Goal: Transaction & Acquisition: Book appointment/travel/reservation

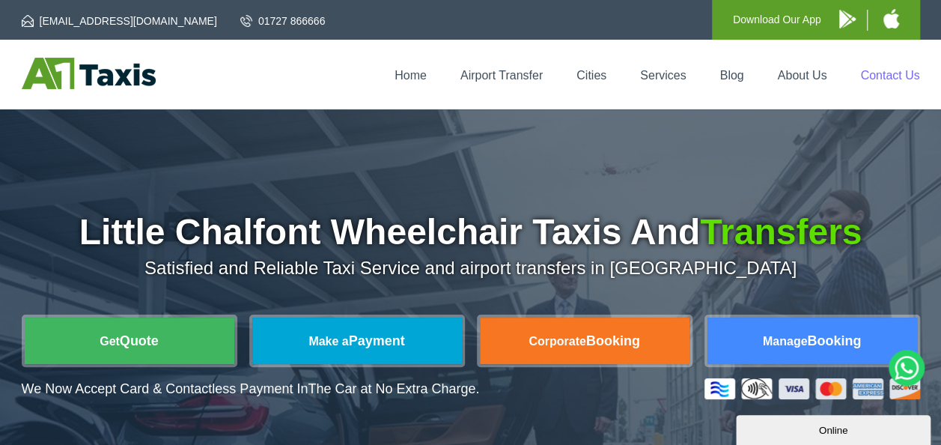
click at [881, 73] on link "Contact Us" at bounding box center [890, 75] width 59 height 13
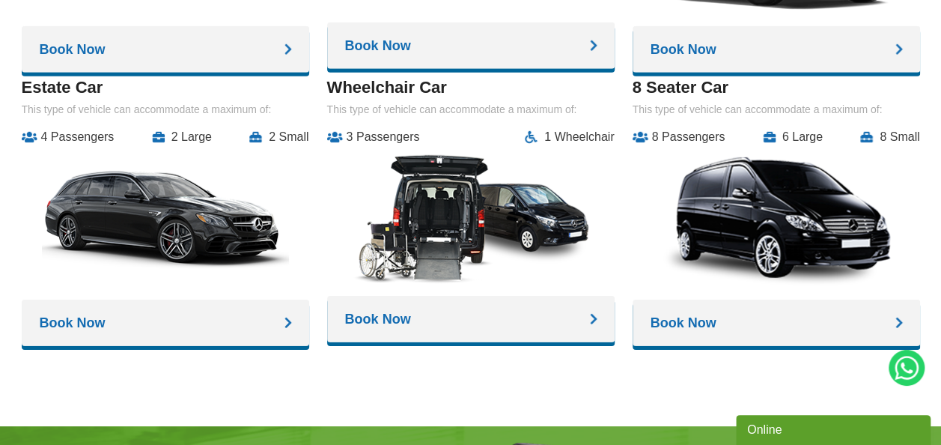
scroll to position [2244, 0]
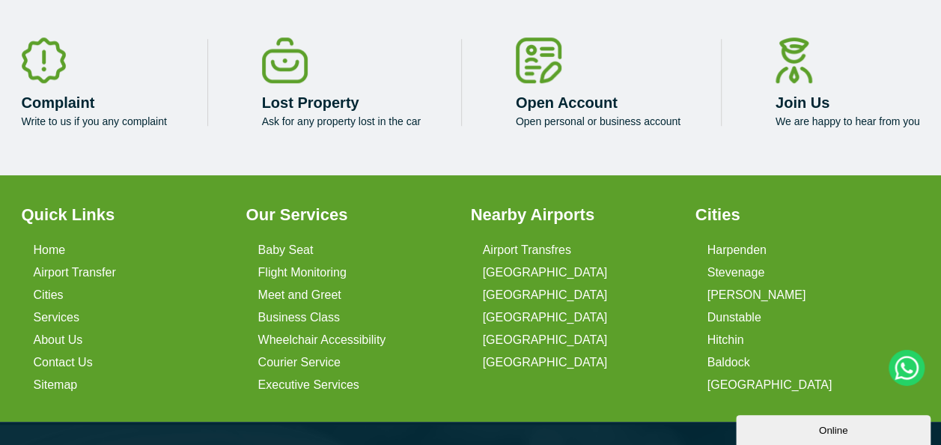
scroll to position [3424, 0]
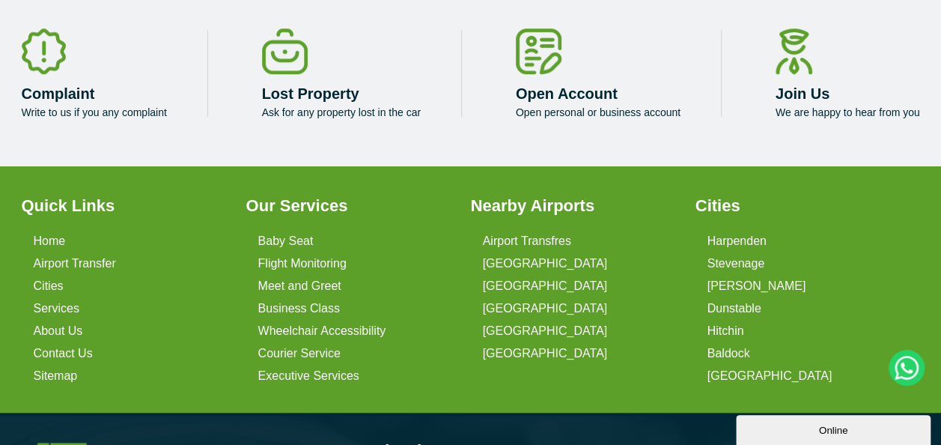
click at [111, 114] on p "Write to us if you any complaint" at bounding box center [94, 112] width 145 height 12
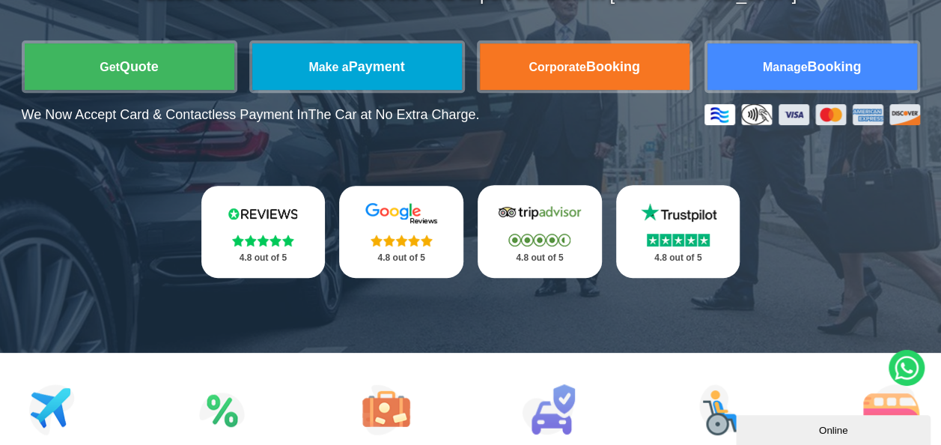
scroll to position [276, 0]
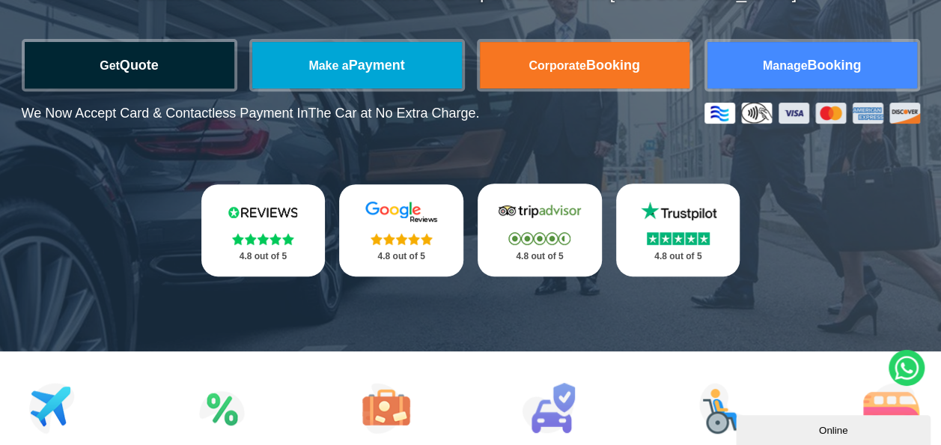
click at [127, 66] on link "Get Quote" at bounding box center [130, 65] width 210 height 46
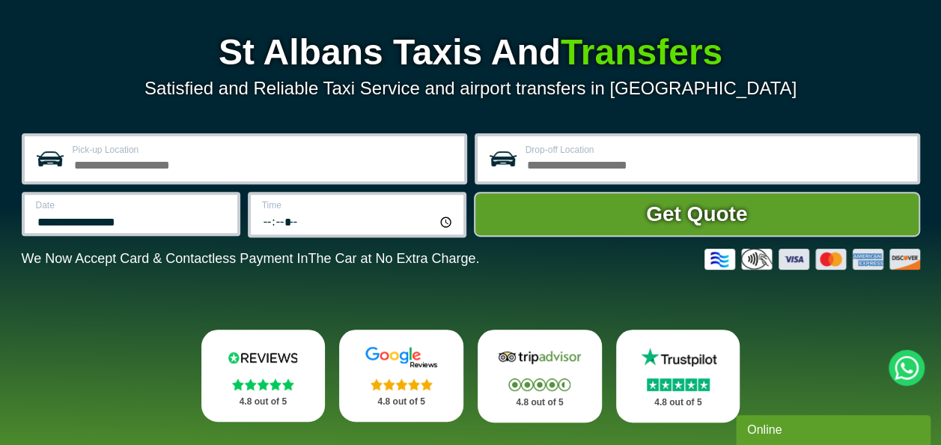
scroll to position [181, 0]
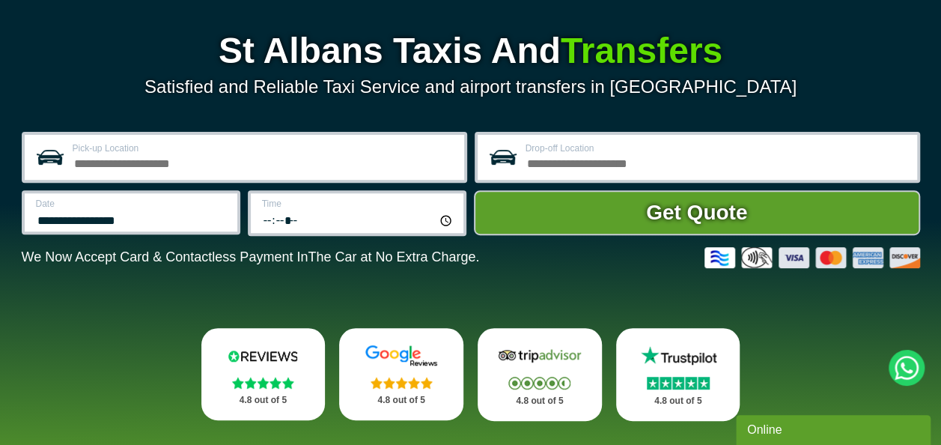
click at [270, 175] on div "Pick-up Location" at bounding box center [245, 157] width 446 height 51
click at [237, 163] on input "Pick-up Location" at bounding box center [264, 162] width 383 height 18
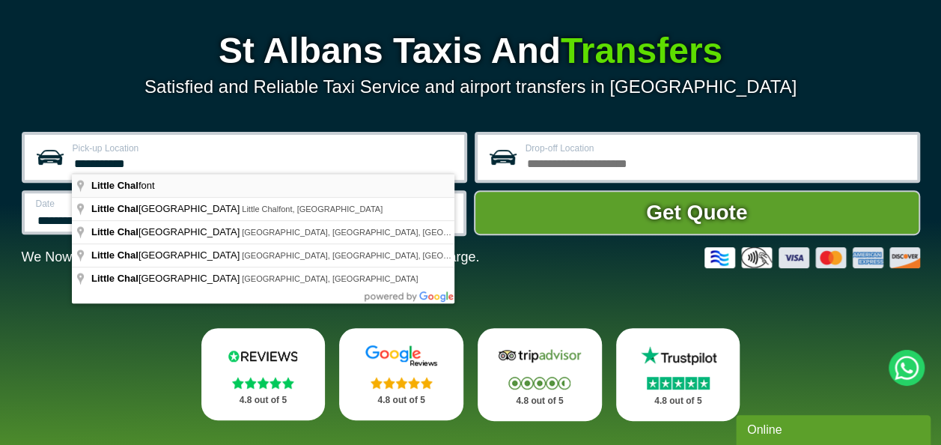
type input "**********"
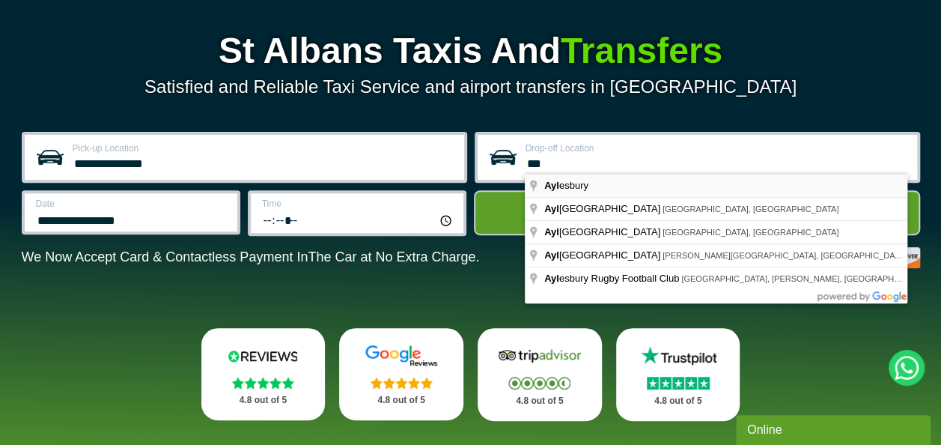
type input "*********"
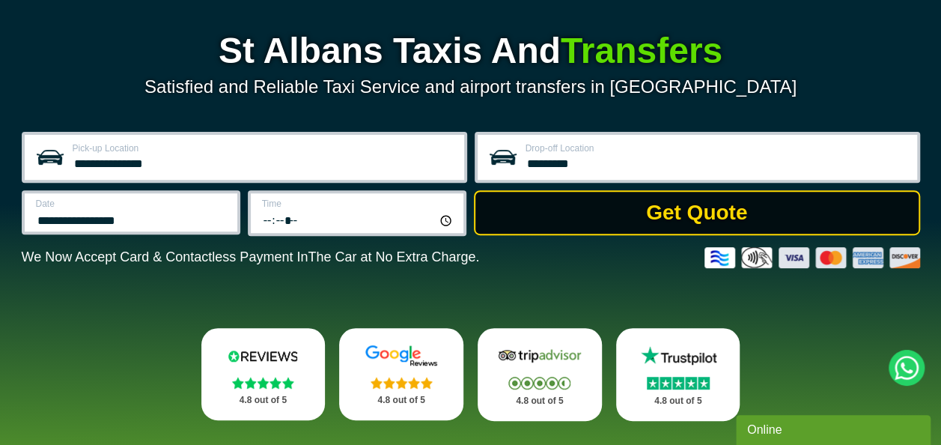
click at [564, 215] on button "Get Quote" at bounding box center [697, 212] width 446 height 45
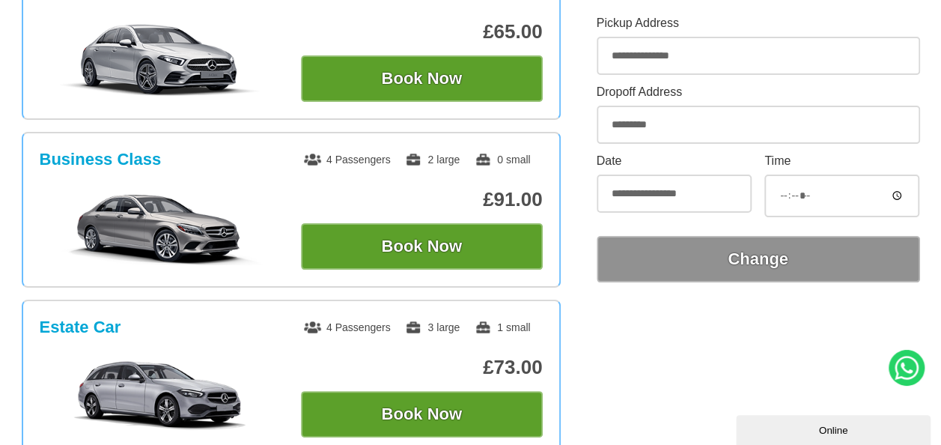
scroll to position [318, 0]
